Goal: Check status: Check status

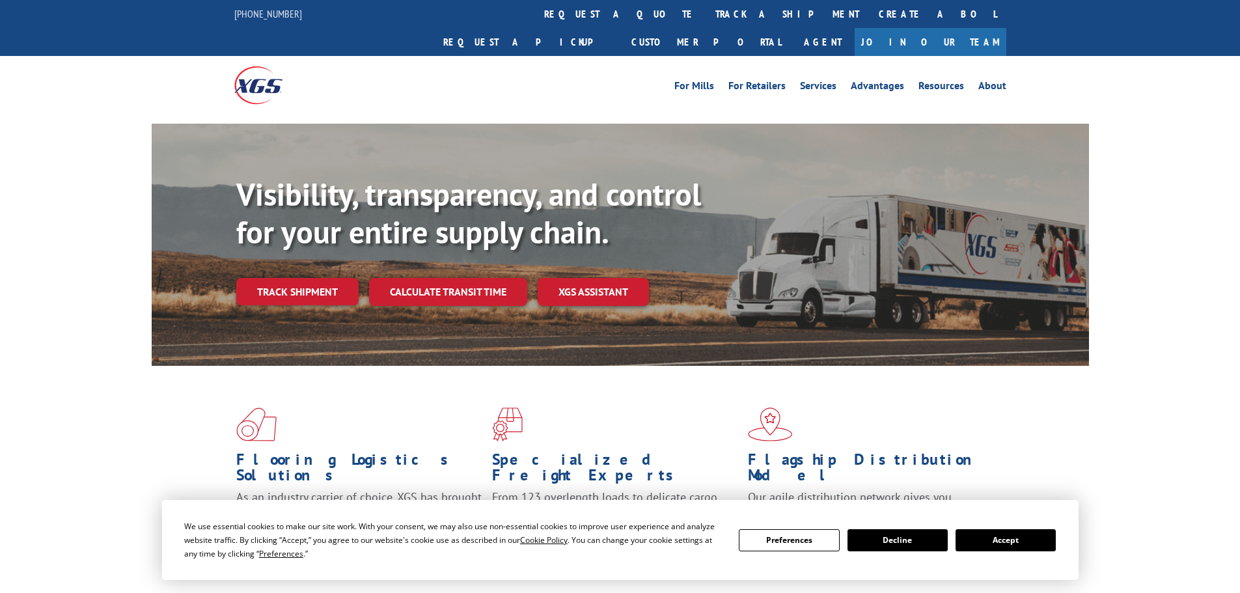
click at [990, 541] on button "Accept" at bounding box center [1006, 540] width 100 height 22
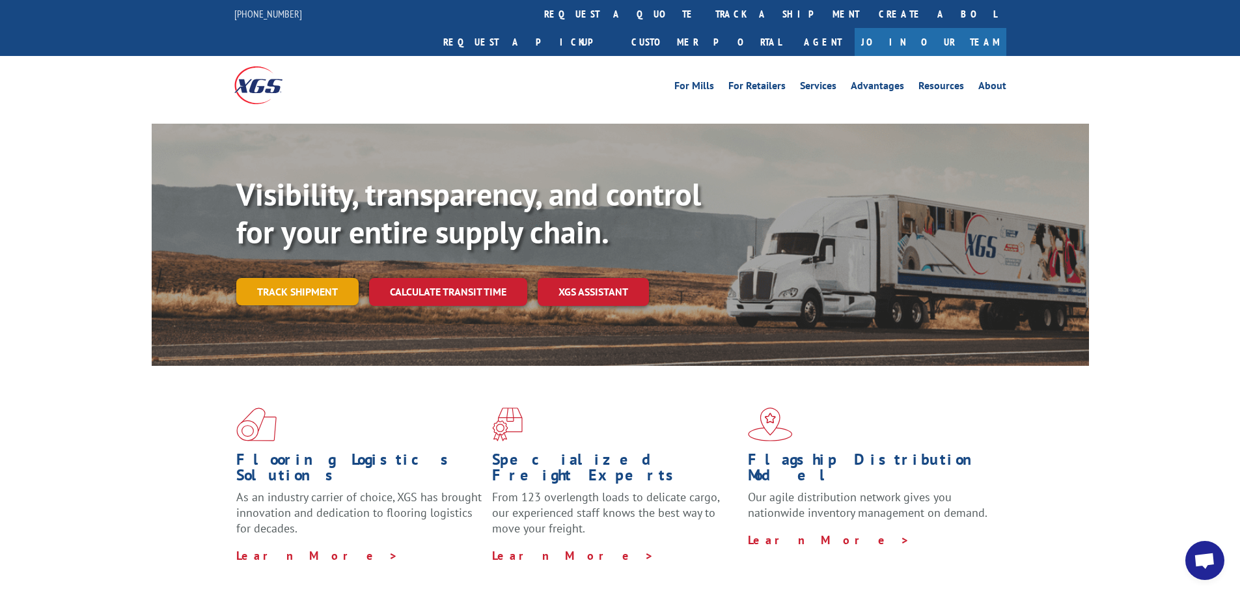
click at [284, 278] on link "Track shipment" at bounding box center [297, 291] width 122 height 27
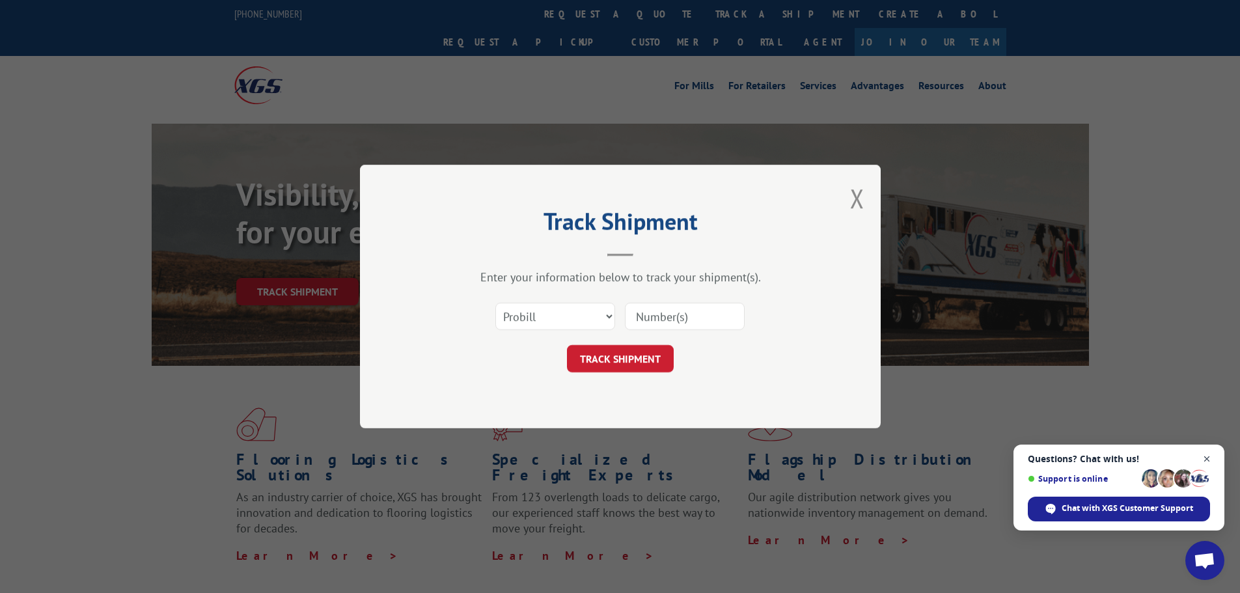
click at [1214, 462] on span "Close chat" at bounding box center [1207, 459] width 16 height 16
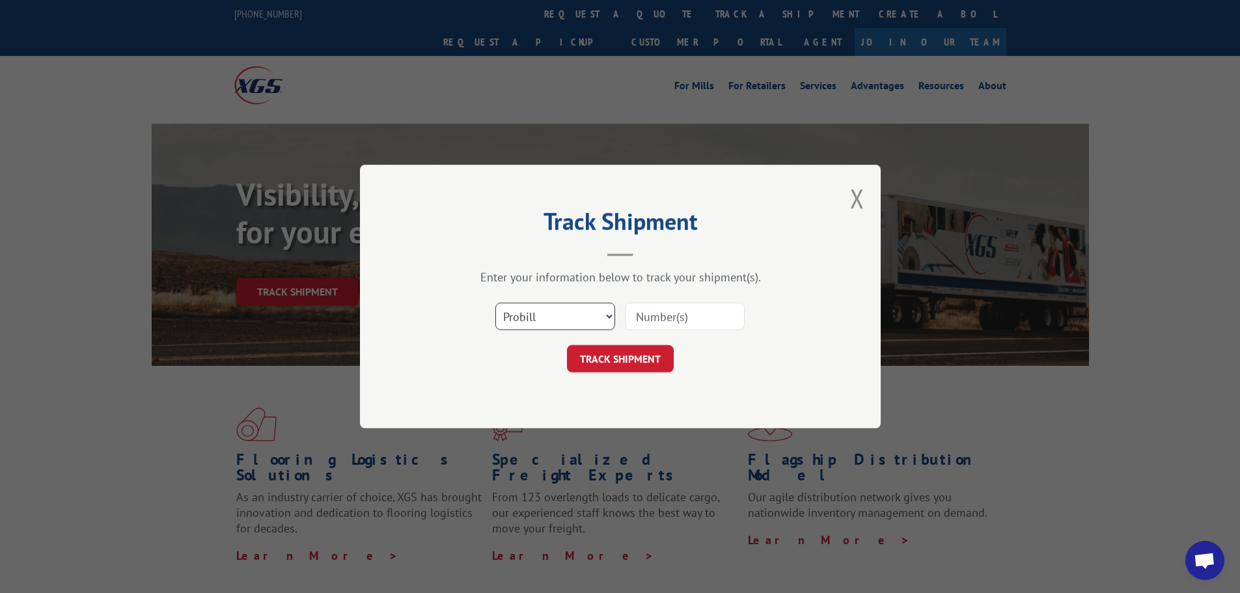
click at [580, 320] on select "Select category... Probill BOL PO" at bounding box center [556, 316] width 120 height 27
select select "po"
click at [496, 303] on select "Select category... Probill BOL PO" at bounding box center [556, 316] width 120 height 27
paste input "04523028"
type input "04523028"
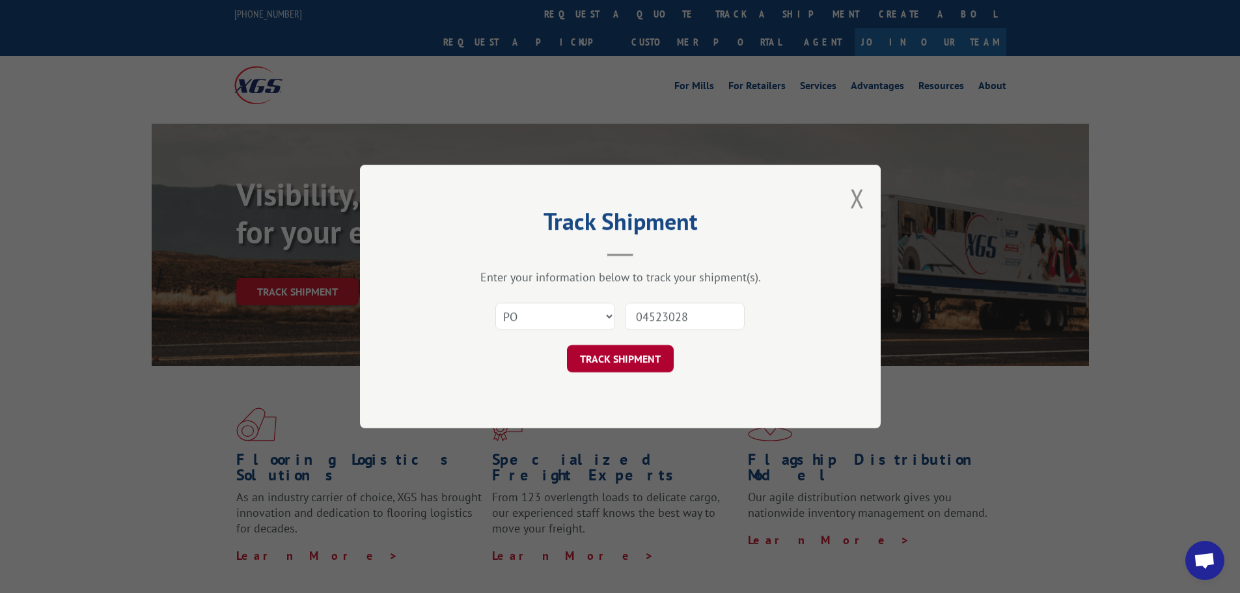
click at [634, 363] on button "TRACK SHIPMENT" at bounding box center [620, 358] width 107 height 27
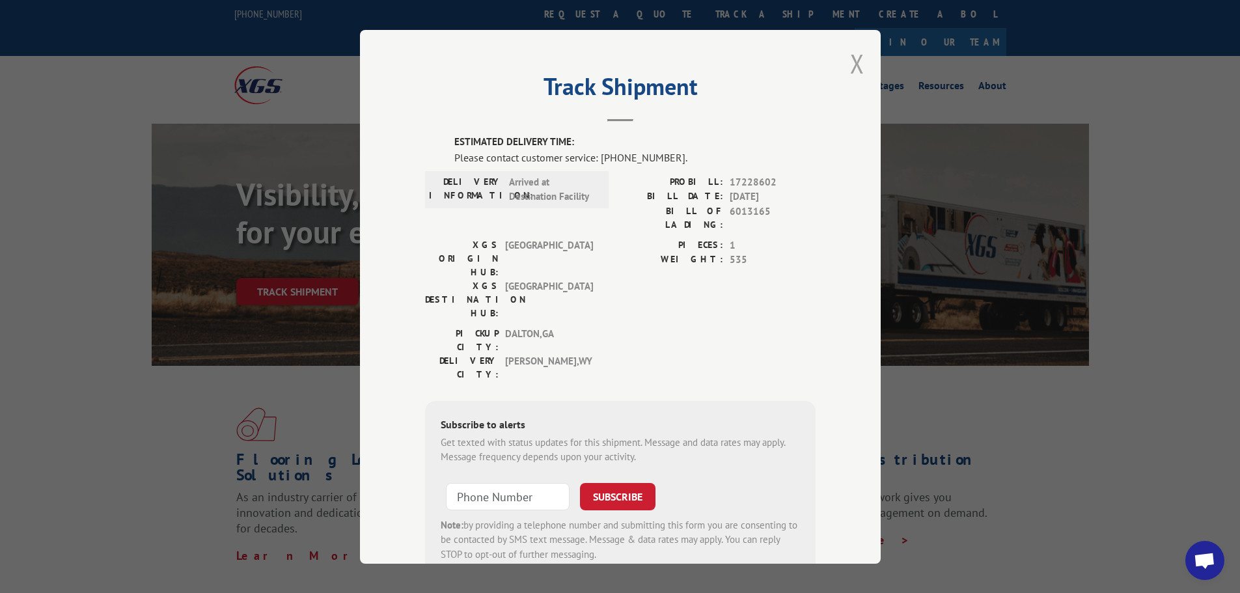
click at [850, 63] on button "Close modal" at bounding box center [857, 63] width 14 height 35
